Goal: Information Seeking & Learning: Learn about a topic

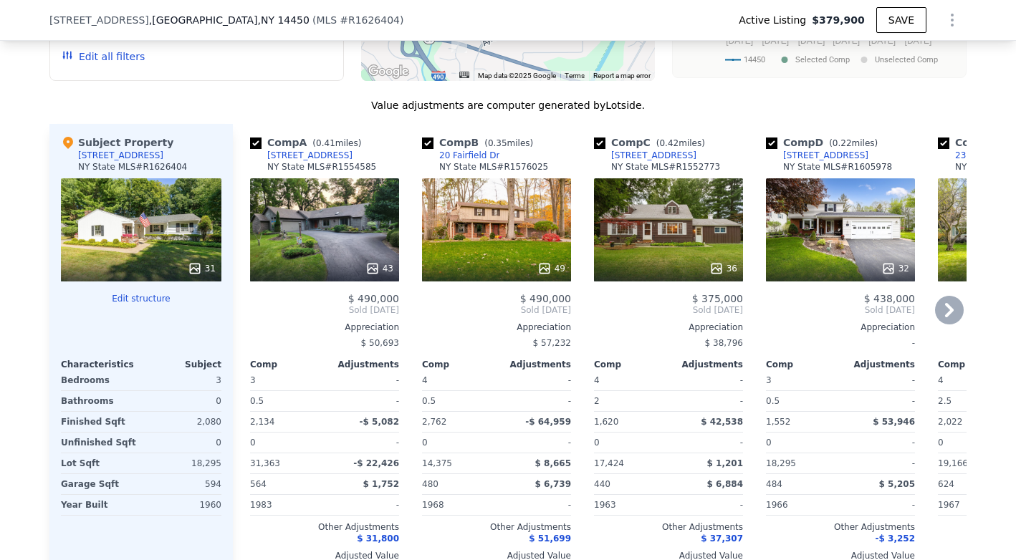
scroll to position [1380, 0]
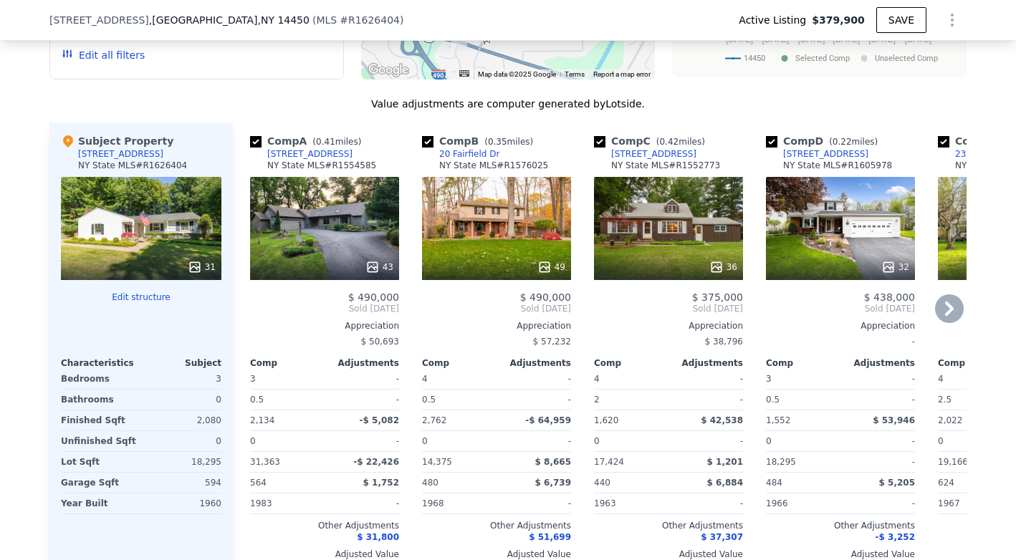
click at [956, 301] on icon at bounding box center [949, 309] width 29 height 29
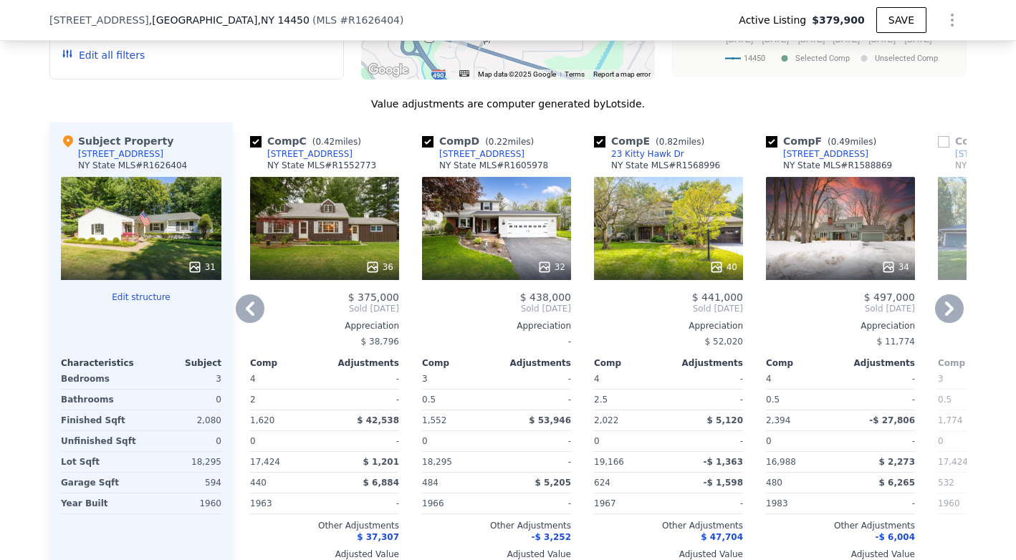
click at [956, 301] on icon at bounding box center [949, 309] width 29 height 29
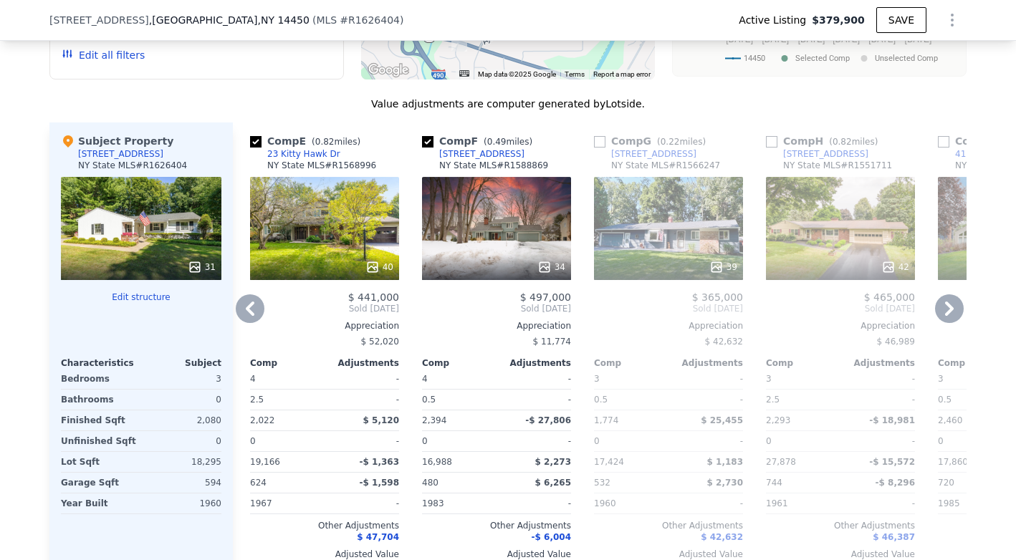
click at [245, 304] on icon at bounding box center [250, 309] width 29 height 29
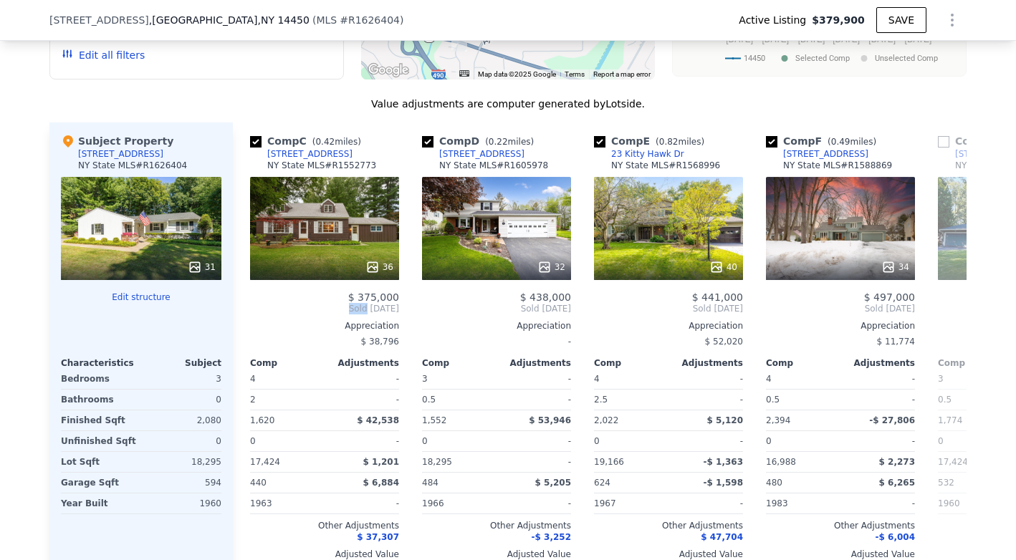
click at [245, 304] on div "Comp C ( 0.42 miles) 8 Woodcrest Cir NY State MLS # R1552773 36 $ 375,000 Sold …" at bounding box center [324, 353] width 161 height 461
click at [291, 154] on div "[STREET_ADDRESS]" at bounding box center [309, 153] width 85 height 11
click at [670, 113] on div "Value adjustments are computer generated by Lotside . Subject Property 43 Harve…" at bounding box center [507, 353] width 917 height 512
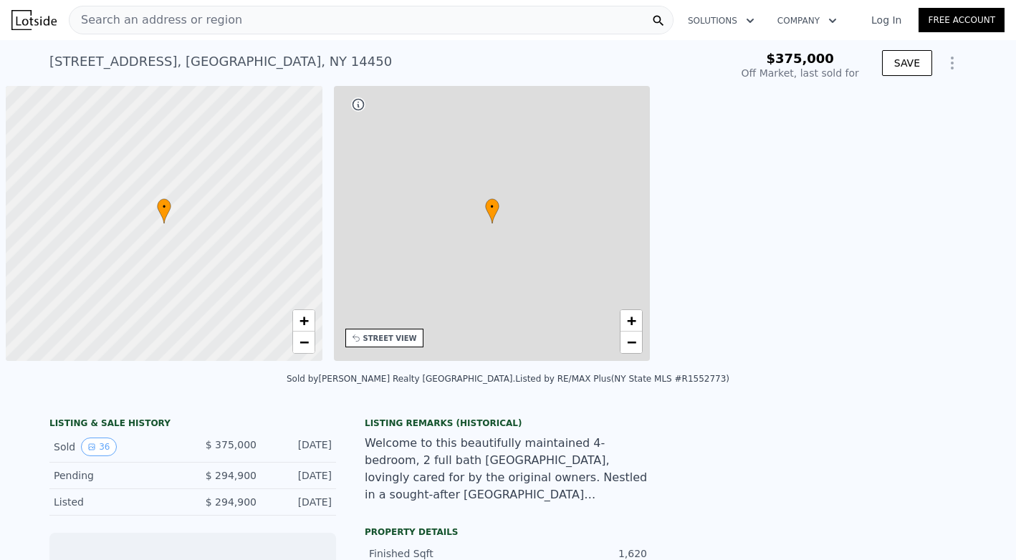
scroll to position [0, 6]
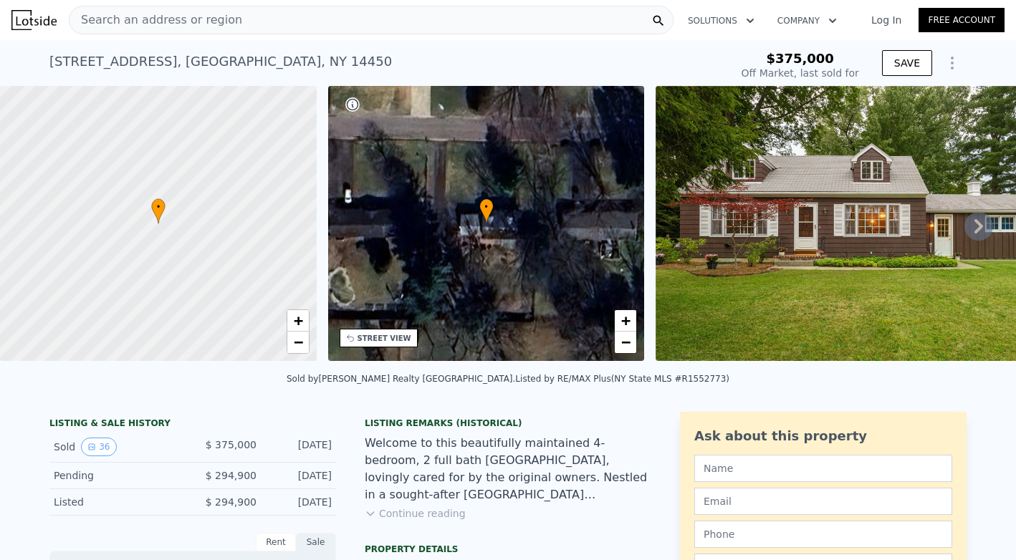
click at [980, 222] on icon at bounding box center [979, 226] width 9 height 14
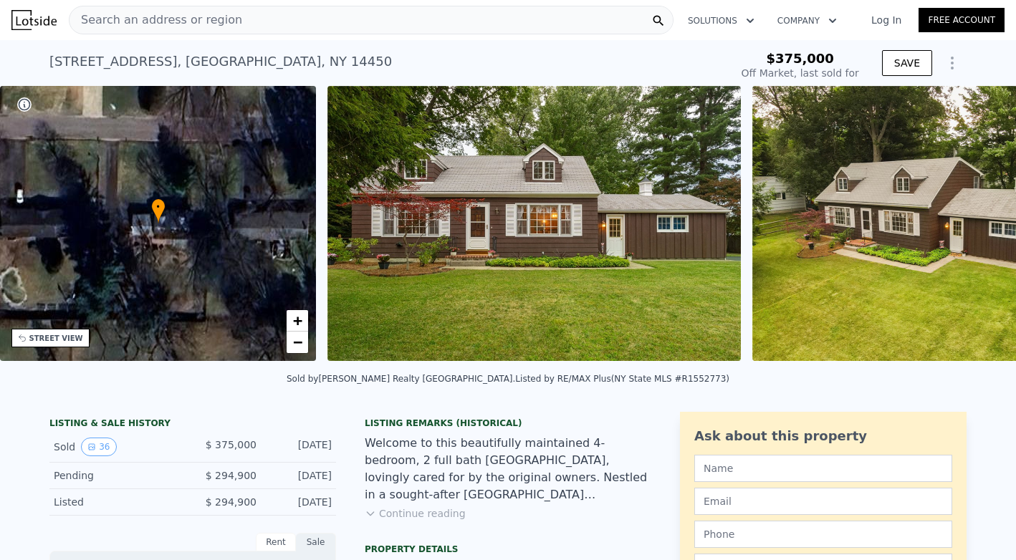
click at [980, 222] on img at bounding box center [935, 223] width 367 height 275
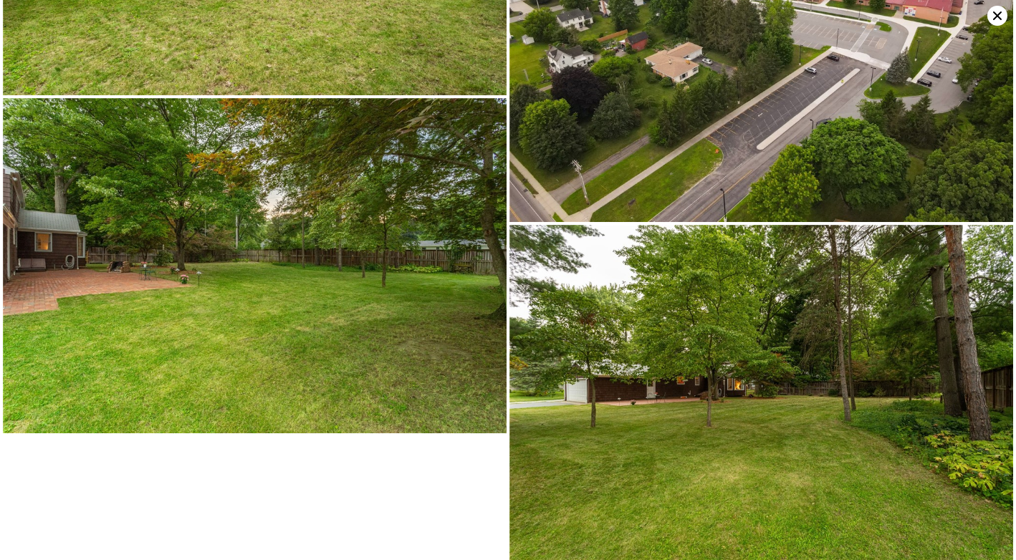
scroll to position [5695, 0]
